Goal: Task Accomplishment & Management: Complete application form

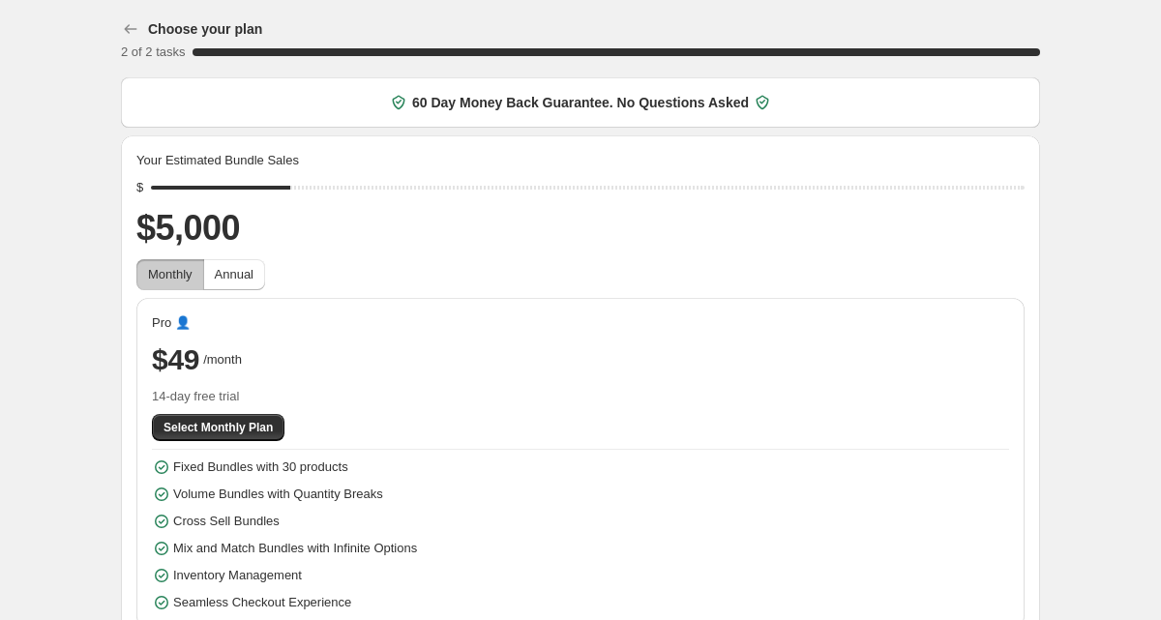
scroll to position [31, 0]
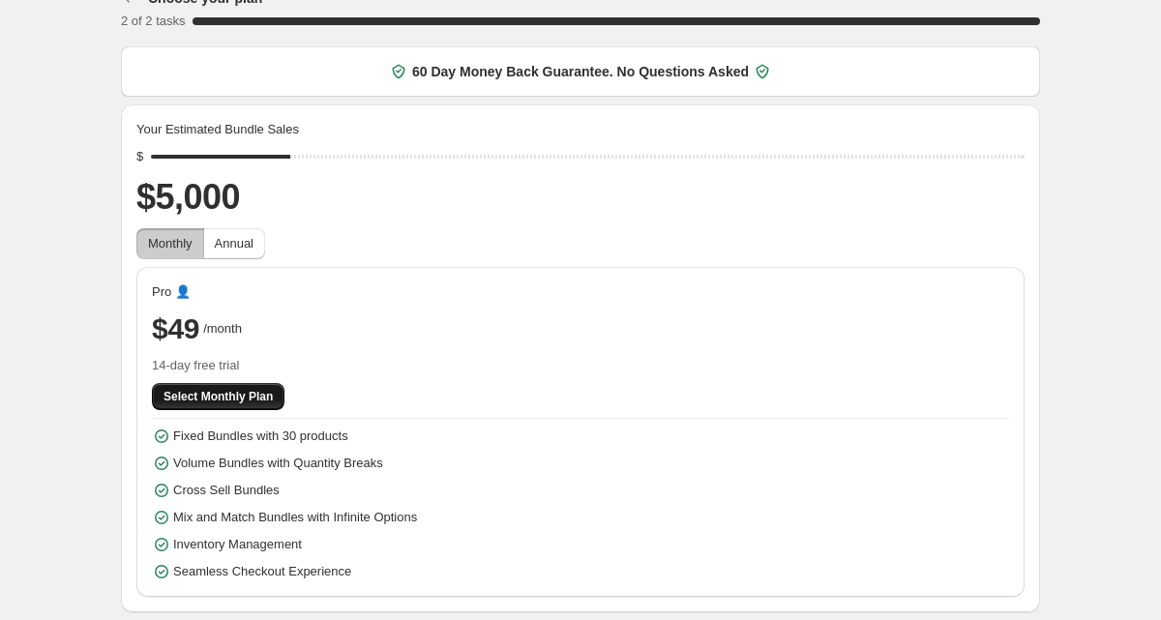
click at [181, 403] on span "Select Monthly Plan" at bounding box center [218, 396] width 109 height 15
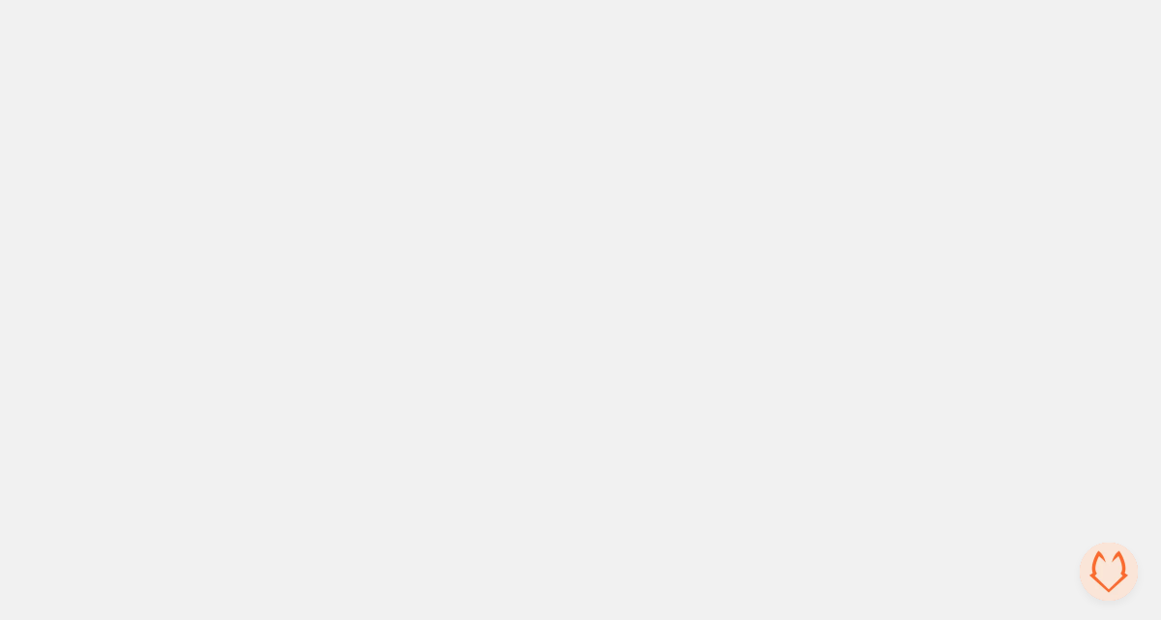
scroll to position [0, 0]
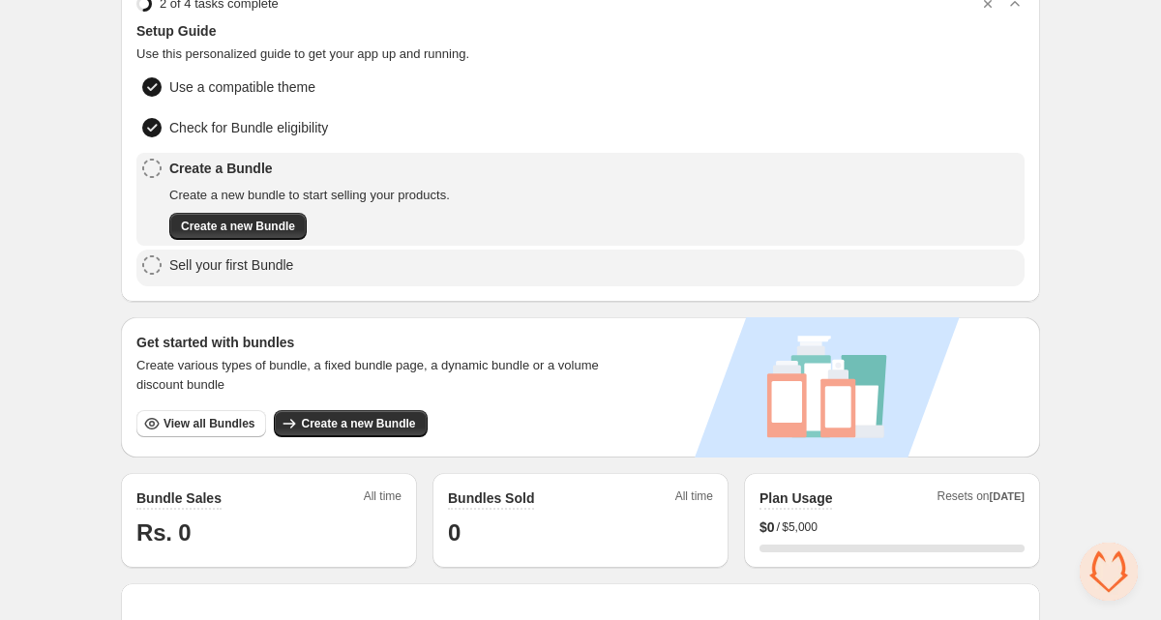
scroll to position [83, 0]
